Goal: Navigation & Orientation: Find specific page/section

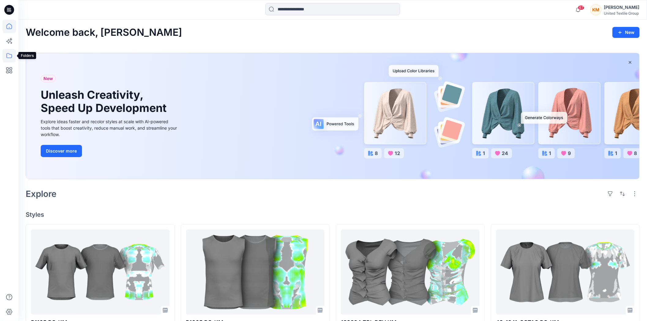
click at [9, 54] on icon at bounding box center [8, 55] width 13 height 13
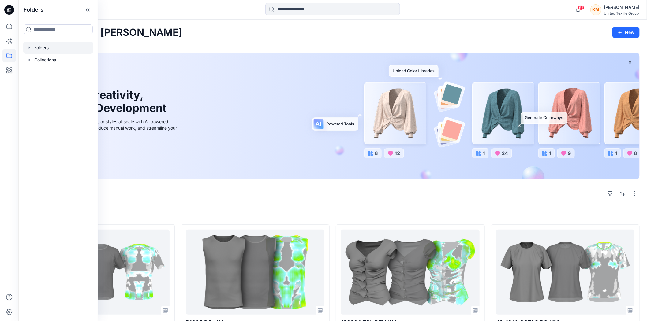
click at [43, 49] on div at bounding box center [58, 48] width 70 height 12
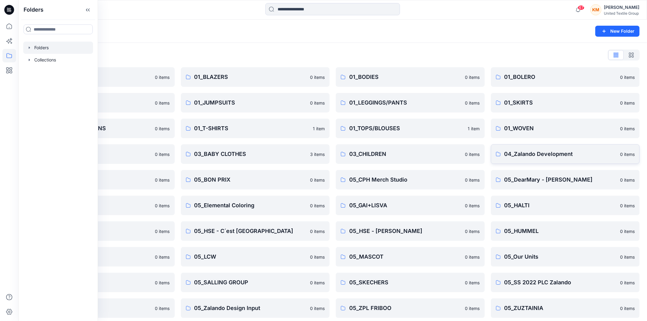
click at [519, 154] on p "04_Zalando Development" at bounding box center [560, 154] width 112 height 9
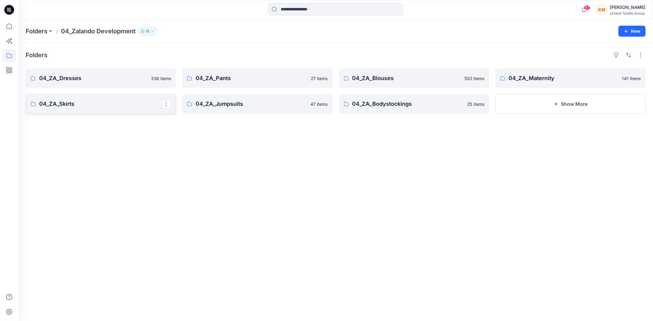
click at [75, 103] on p "04_ZA_Skirts" at bounding box center [100, 104] width 122 height 9
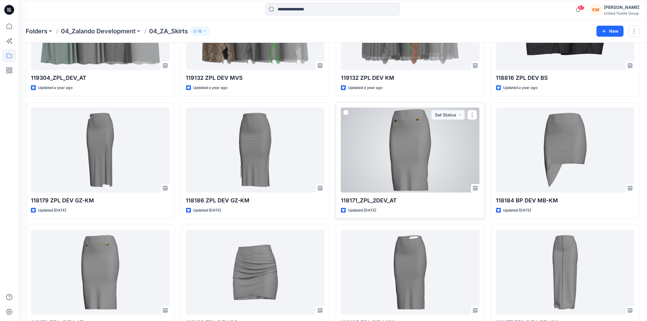
scroll to position [340, 0]
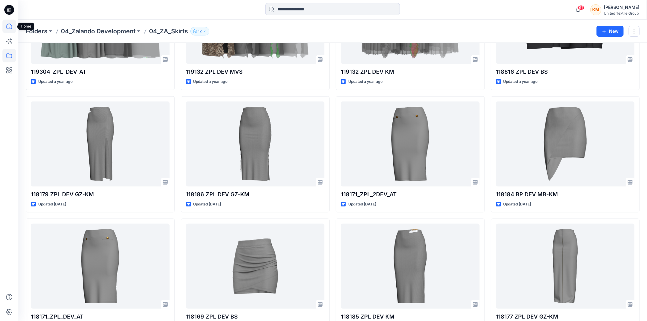
click at [8, 26] on icon at bounding box center [8, 26] width 13 height 13
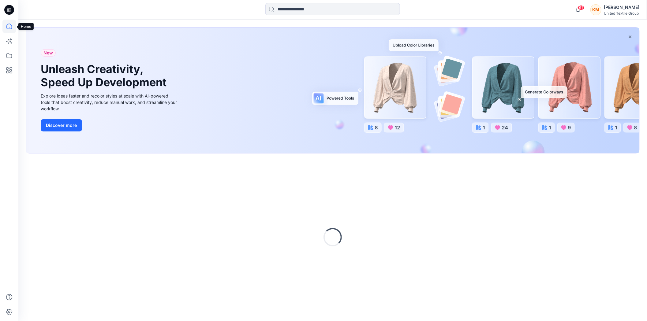
scroll to position [26, 0]
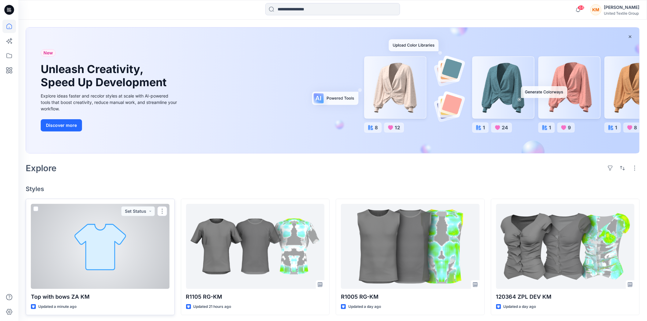
click at [105, 242] on div at bounding box center [100, 246] width 139 height 85
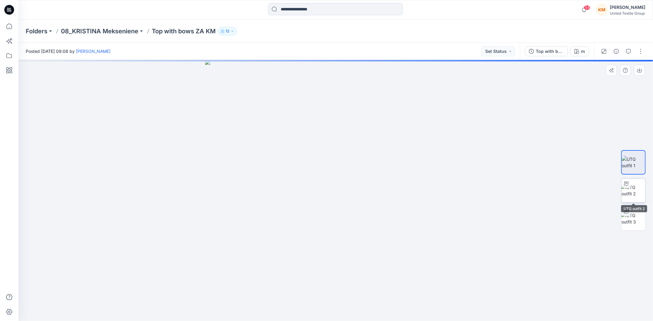
click at [633, 189] on img at bounding box center [633, 190] width 24 height 13
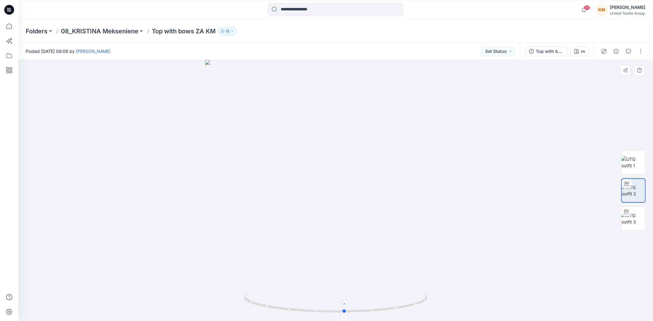
drag, startPoint x: 383, startPoint y: 310, endPoint x: 392, endPoint y: 297, distance: 15.1
click at [392, 297] on icon at bounding box center [336, 303] width 185 height 23
click at [641, 52] on button "button" at bounding box center [641, 52] width 10 height 10
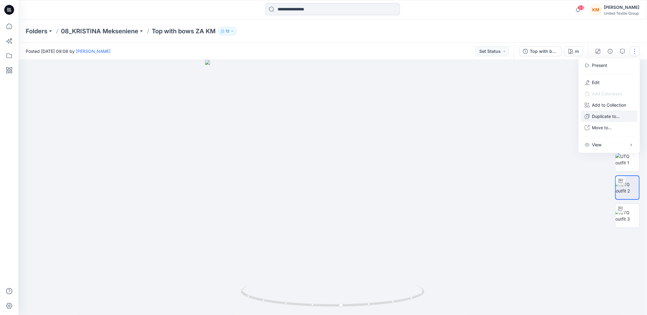
click at [600, 115] on p "Duplicate to..." at bounding box center [606, 116] width 28 height 6
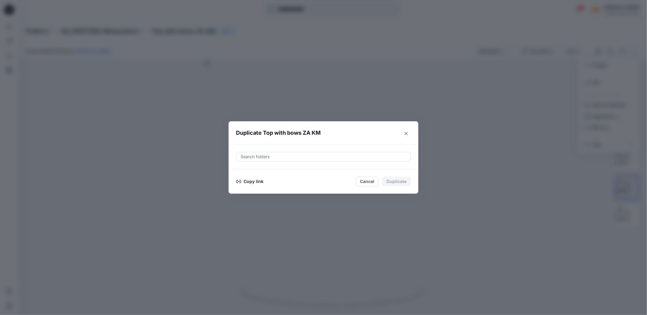
click at [250, 184] on button "Copy link" at bounding box center [250, 181] width 28 height 7
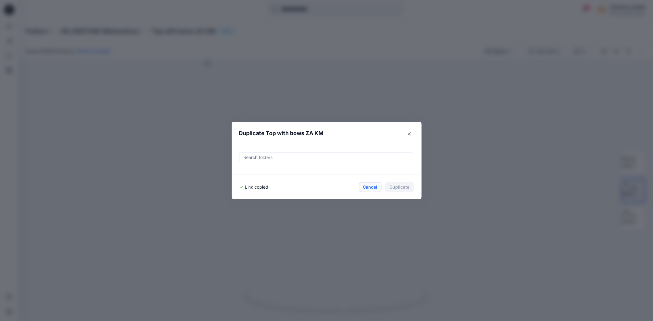
click at [365, 188] on button "Cancel" at bounding box center [370, 187] width 22 height 10
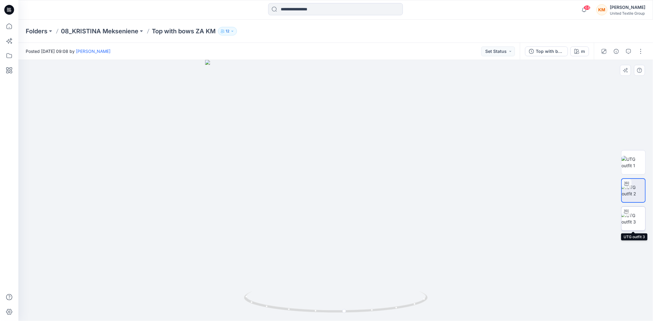
click at [633, 215] on img at bounding box center [633, 218] width 24 height 13
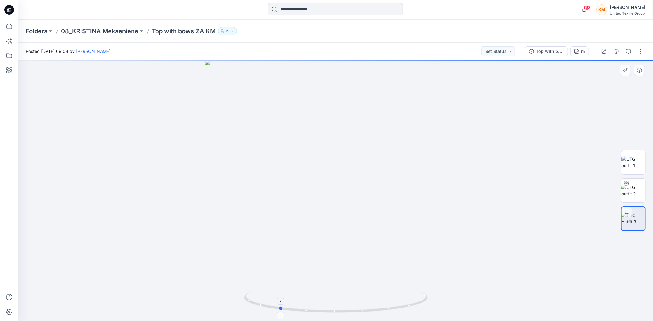
drag, startPoint x: 387, startPoint y: 310, endPoint x: 335, endPoint y: 305, distance: 52.0
click at [335, 305] on icon at bounding box center [336, 303] width 185 height 23
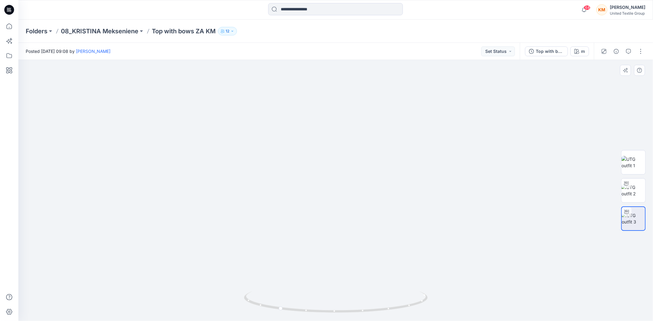
drag, startPoint x: 324, startPoint y: 95, endPoint x: 332, endPoint y: 227, distance: 131.8
click at [332, 201] on img at bounding box center [336, 161] width 590 height 320
drag, startPoint x: 323, startPoint y: 312, endPoint x: 395, endPoint y: 307, distance: 72.4
click at [395, 307] on icon at bounding box center [336, 303] width 185 height 23
click at [7, 27] on icon at bounding box center [8, 26] width 13 height 13
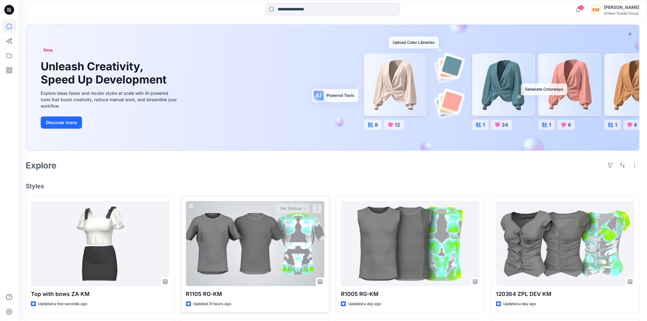
scroll to position [68, 0]
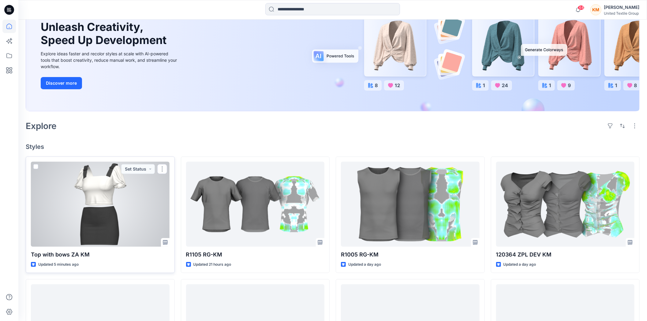
click at [106, 190] on div at bounding box center [100, 204] width 139 height 85
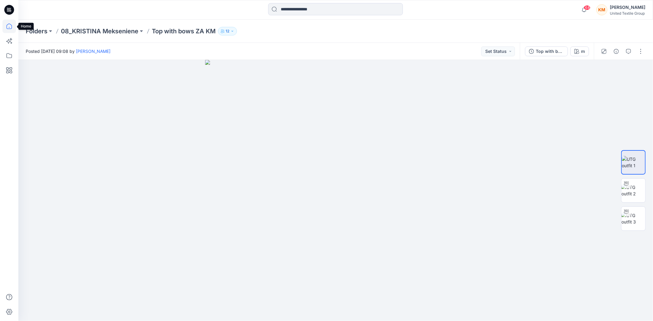
click at [8, 28] on icon at bounding box center [8, 26] width 13 height 13
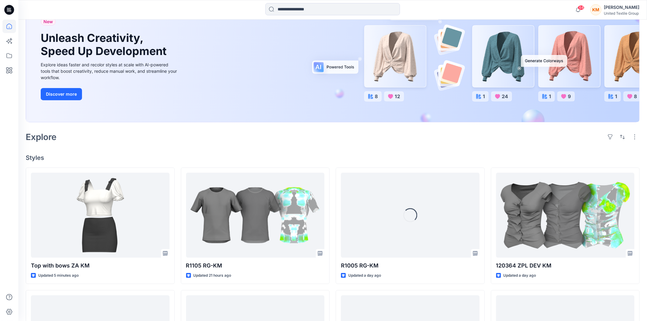
scroll to position [68, 0]
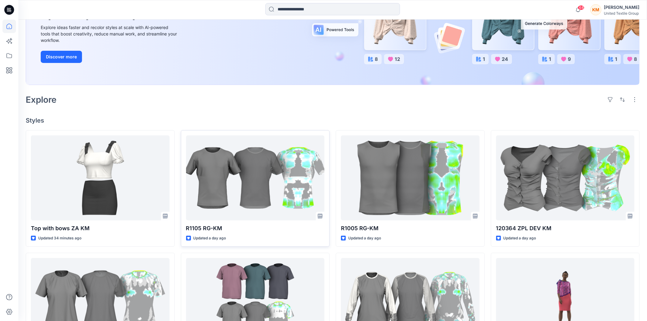
scroll to position [102, 0]
